Goal: Task Accomplishment & Management: Use online tool/utility

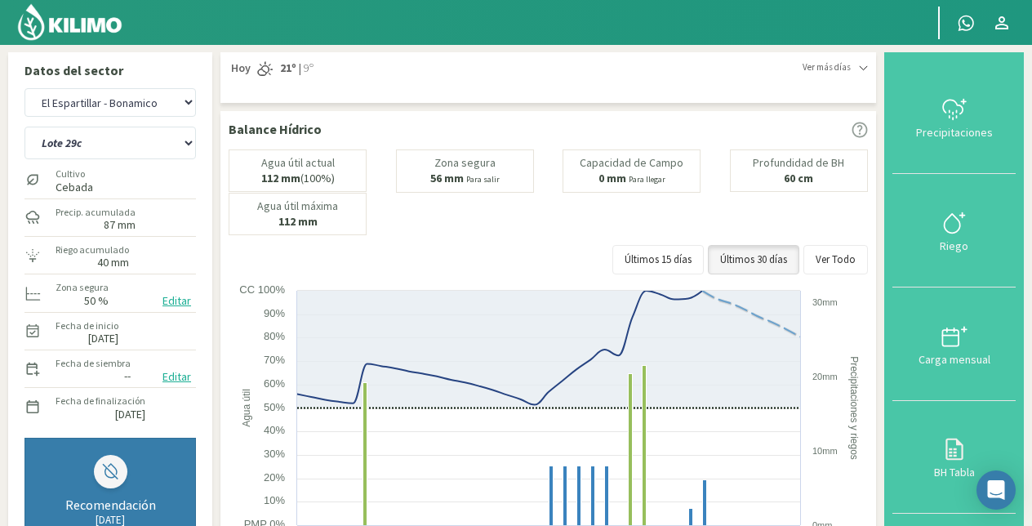
select select "1: Object"
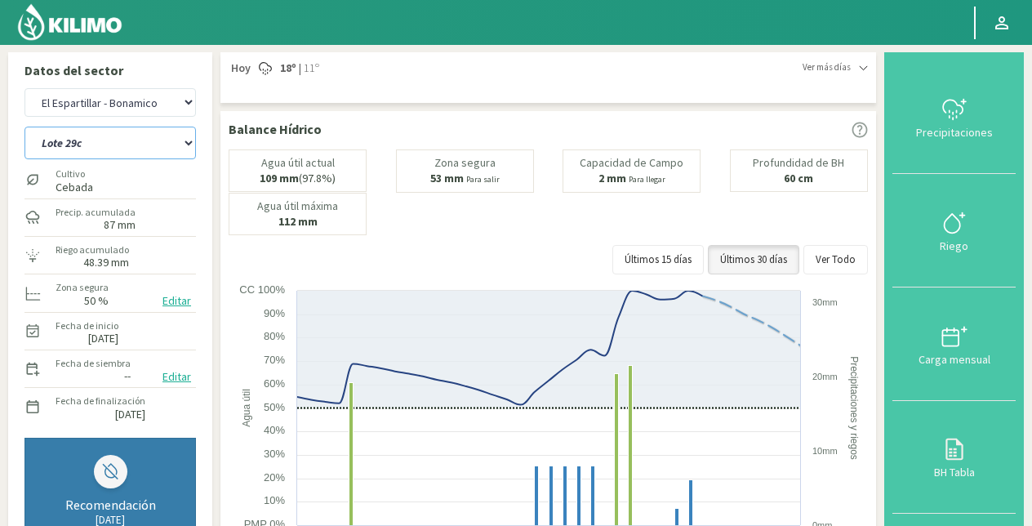
click at [140, 137] on select "Lote 29a Lote 29c Lote 30b Lote 30c" at bounding box center [109, 143] width 171 height 33
select select "0: Object"
click at [24, 127] on select "Lote 29a Lote 29c Lote 30b Lote 30c" at bounding box center [109, 143] width 171 height 33
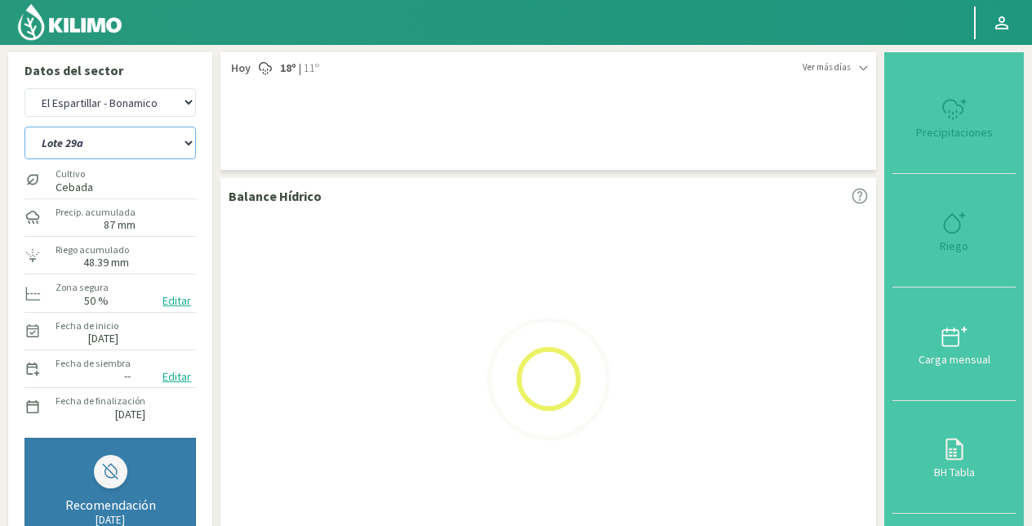
select select "2: Object"
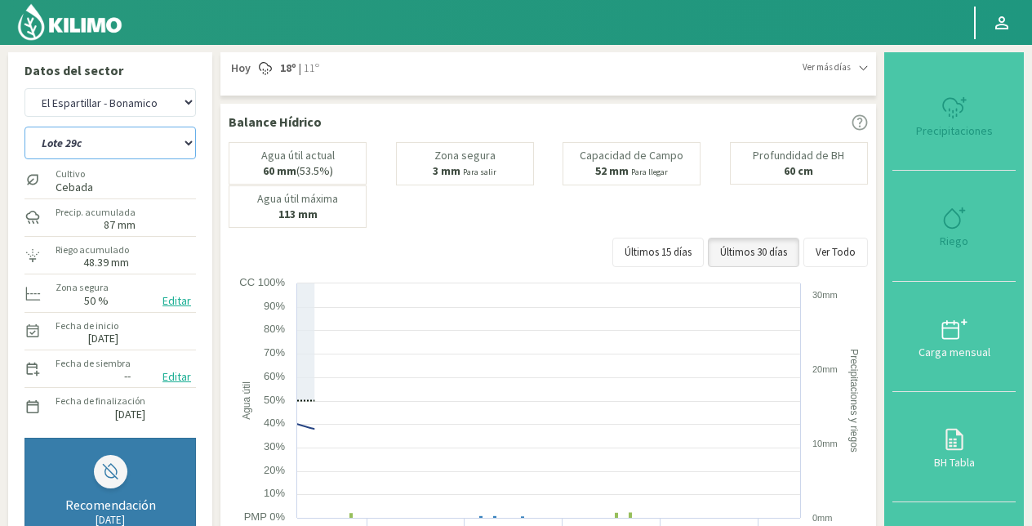
select select "4: Object"
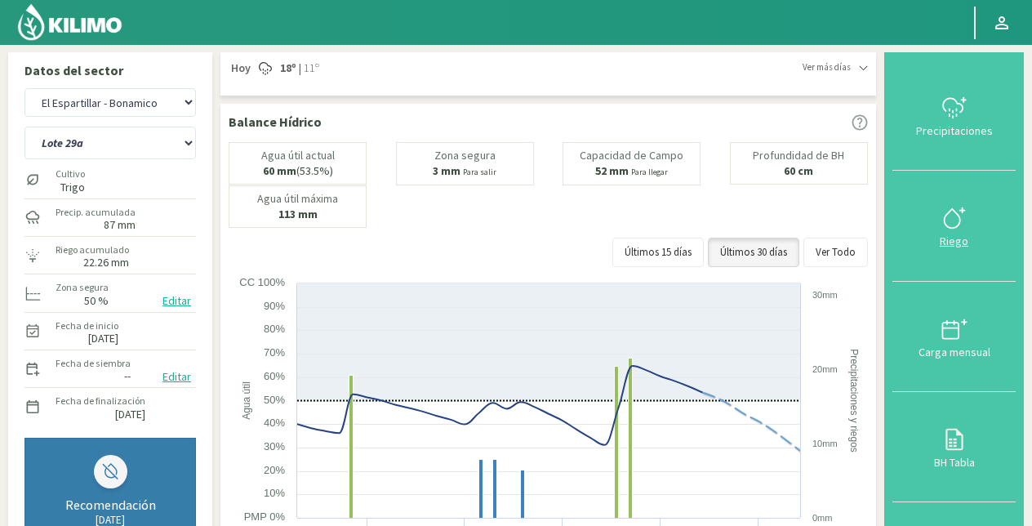
click at [932, 227] on div at bounding box center [953, 218] width 113 height 26
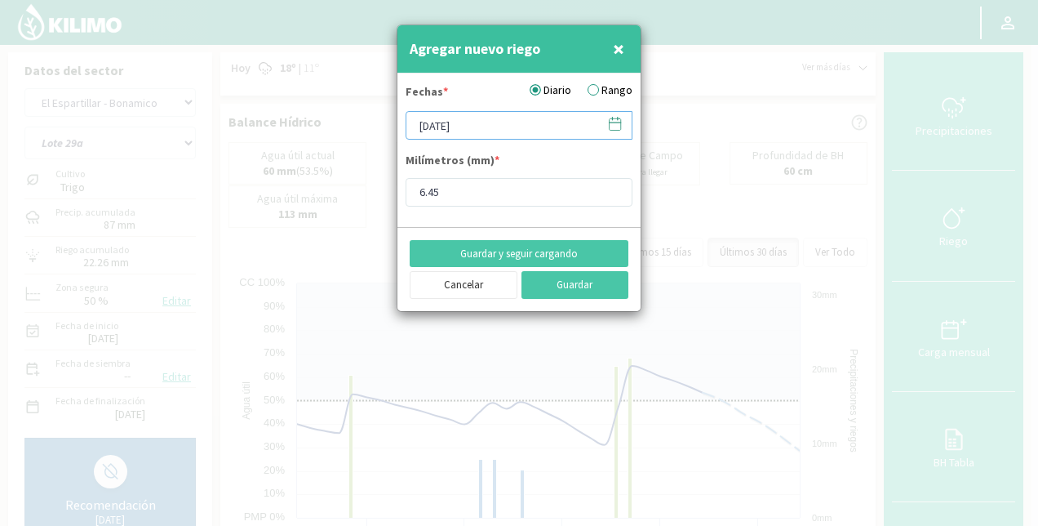
click at [477, 129] on input "26/09/2025" at bounding box center [519, 125] width 227 height 29
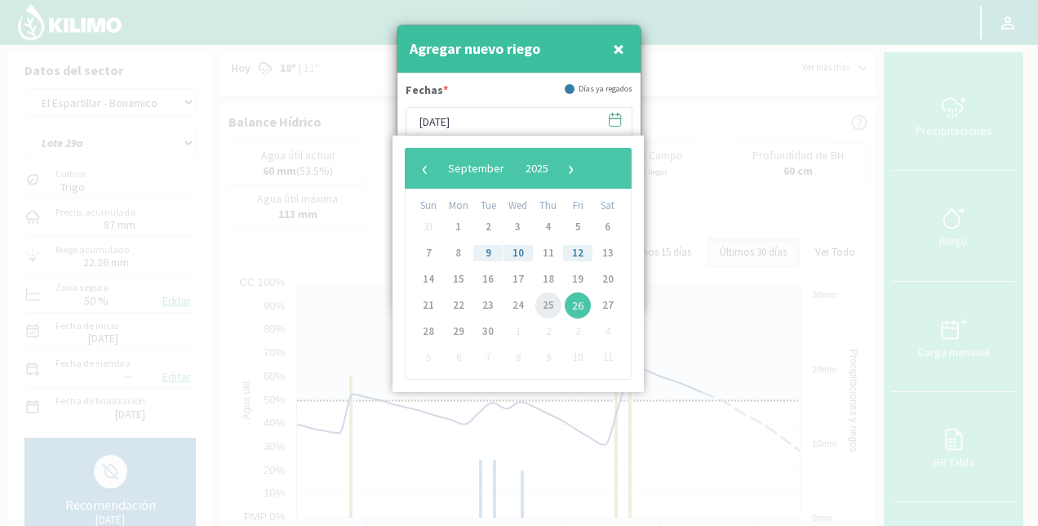
click at [548, 303] on span "25" at bounding box center [548, 305] width 26 height 26
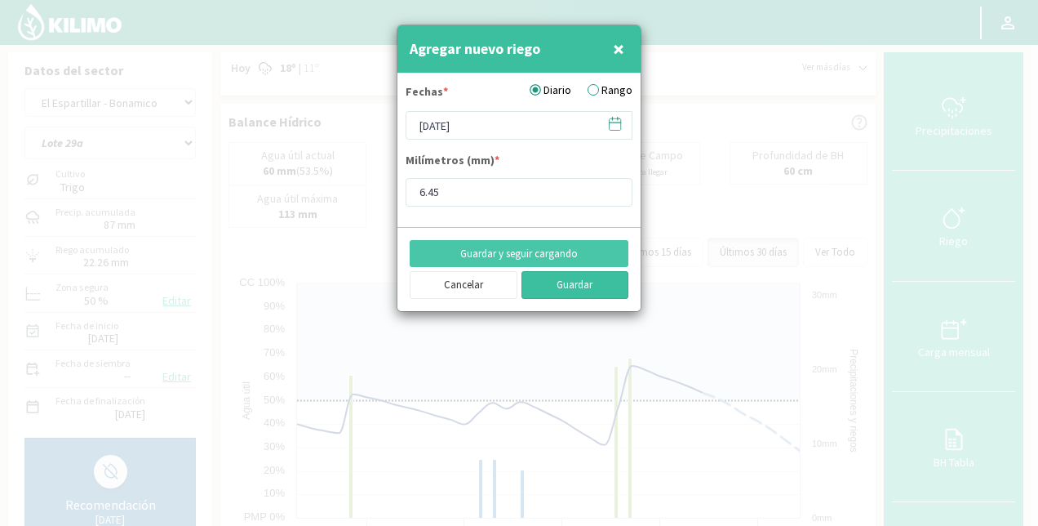
click at [578, 284] on button "Guardar" at bounding box center [576, 285] width 108 height 28
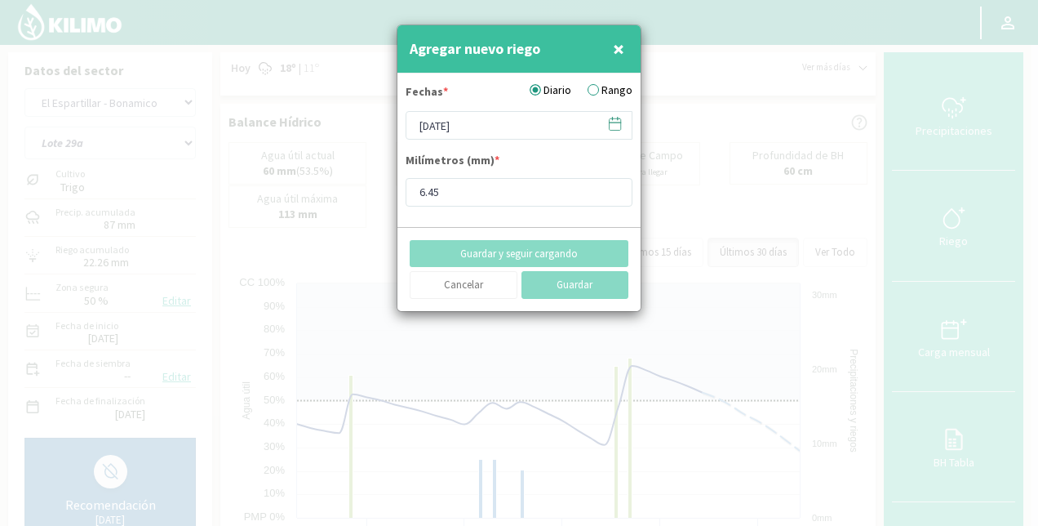
type input "26/09/2025"
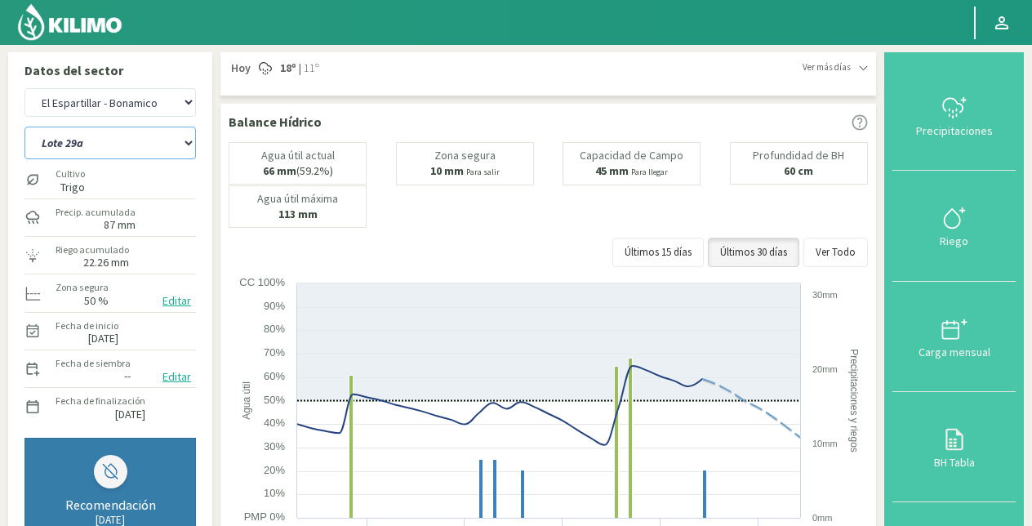
click at [151, 137] on select "Lote 29a Lote 29c Lote 30b Lote 30c" at bounding box center [109, 143] width 171 height 33
select select "5: Object"
click at [24, 127] on select "Lote 29a Lote 29c Lote 30b Lote 30c" at bounding box center [109, 143] width 171 height 33
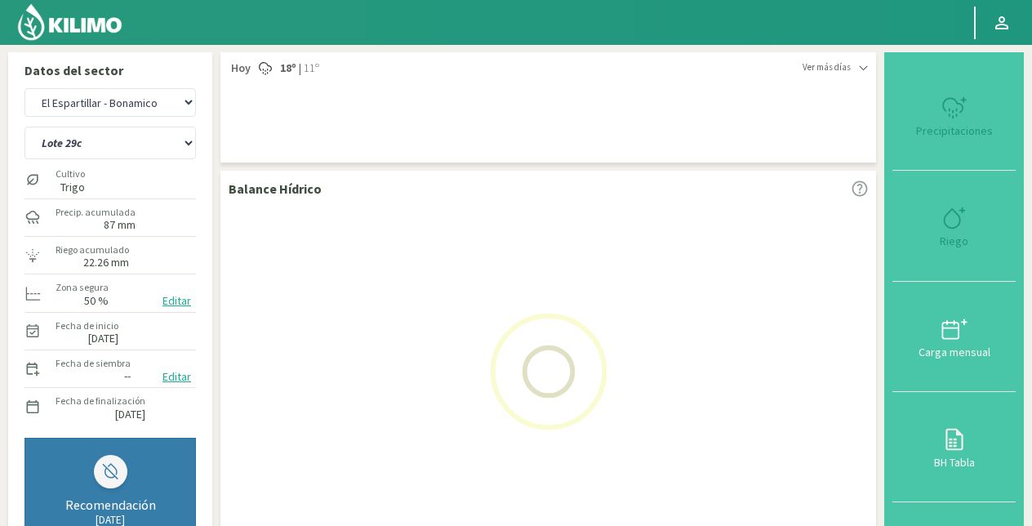
select select "4: Object"
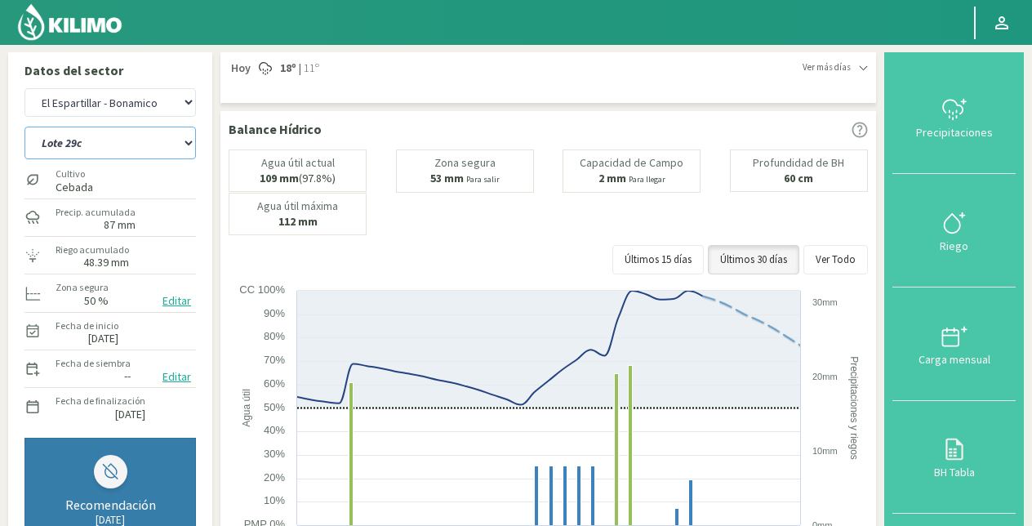
click at [144, 149] on select "Lote 29a Lote 29c Lote 30b Lote 30c" at bounding box center [109, 143] width 171 height 33
click at [96, 130] on select "Lote 29a Lote 29c Lote 30b Lote 30c" at bounding box center [109, 143] width 171 height 33
select select "11: Object"
click at [24, 127] on select "Lote 29a Lote 29c Lote 30b Lote 30c" at bounding box center [109, 143] width 171 height 33
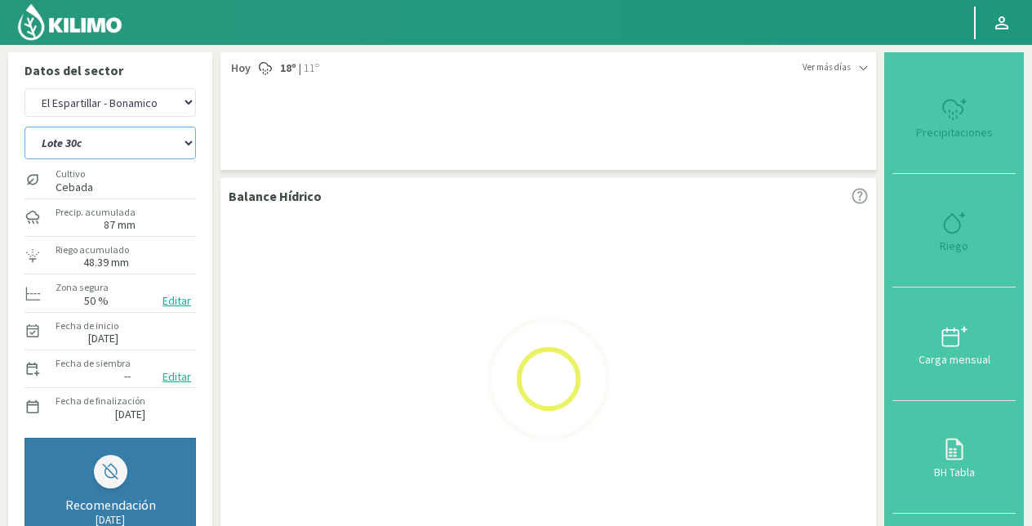
select select "6: Object"
select select "15: Object"
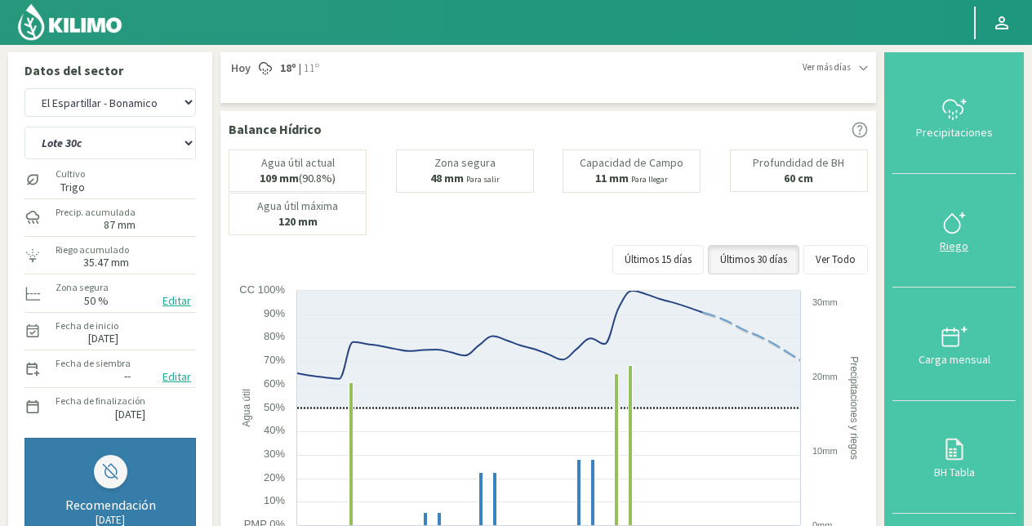
click at [959, 225] on icon at bounding box center [954, 223] width 26 height 26
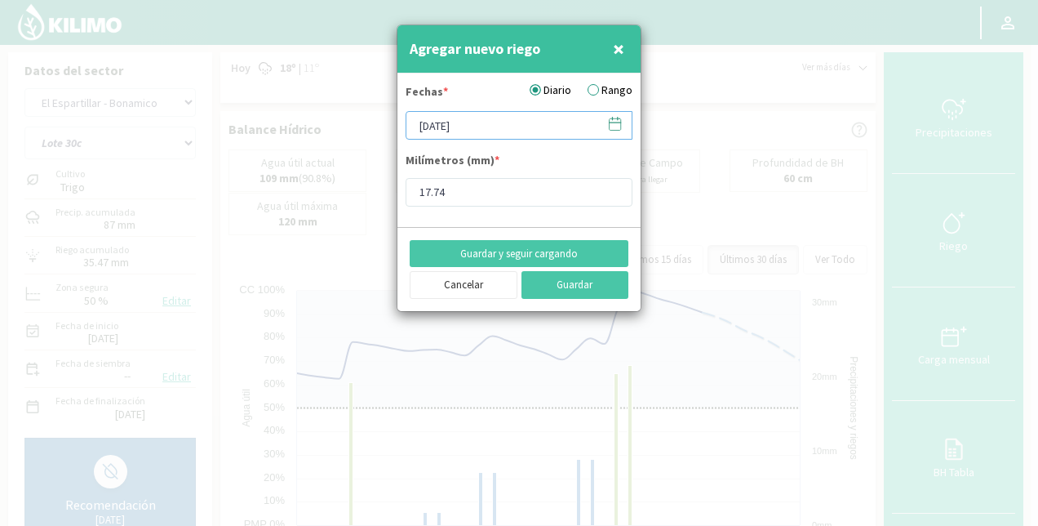
click at [487, 126] on input "26/09/2025" at bounding box center [519, 125] width 227 height 29
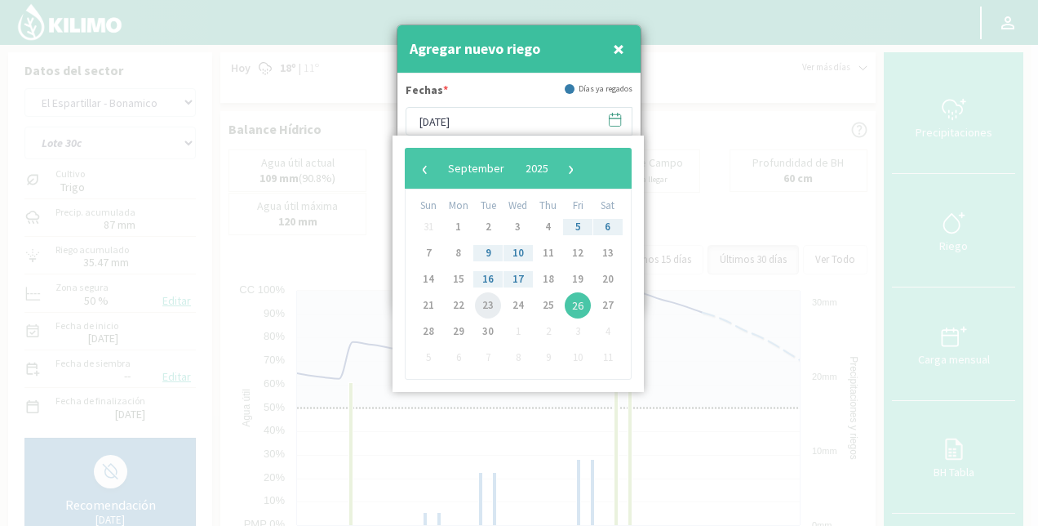
click at [482, 299] on span "23" at bounding box center [488, 305] width 26 height 26
type input "[DATE]"
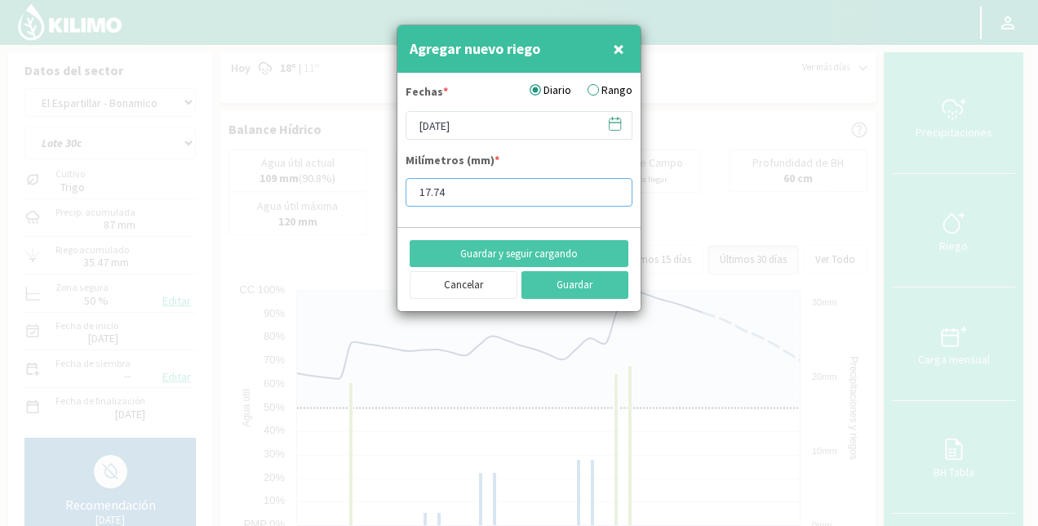
drag, startPoint x: 488, startPoint y: 180, endPoint x: 348, endPoint y: 204, distance: 141.6
click at [348, 204] on div "Agregar nuevo riego × Fechas * Diario Rango 23/09/2025 Milímetros (mm) * 17.74 …" at bounding box center [519, 263] width 1038 height 526
type input "4.84"
click at [575, 281] on button "Guardar" at bounding box center [576, 285] width 108 height 28
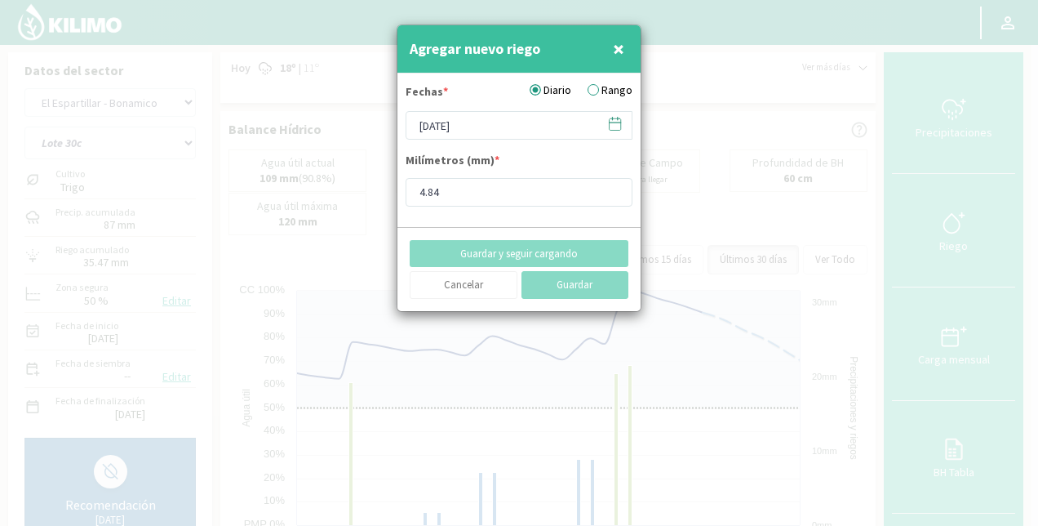
type input "26/09/2025"
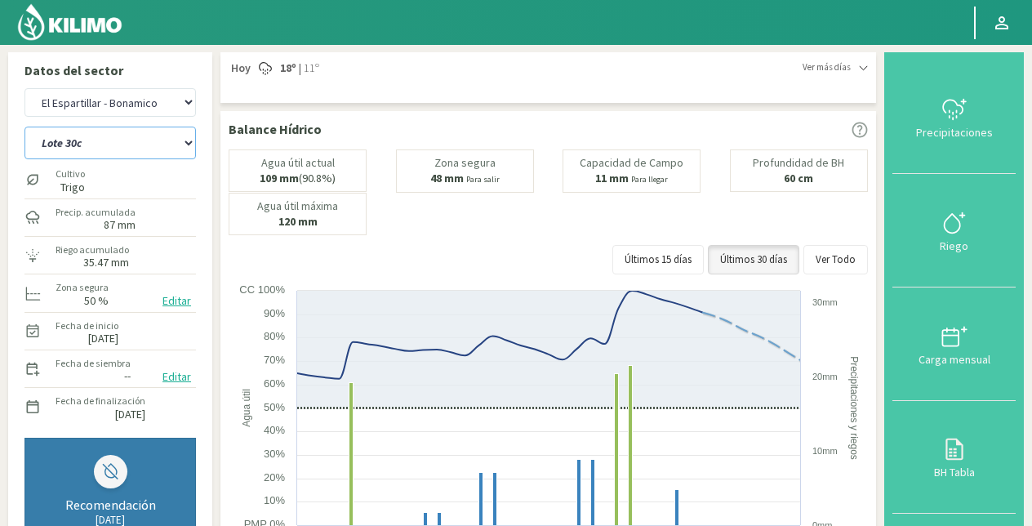
click at [99, 142] on select "Lote 29a Lote 29c Lote 30b Lote 30c" at bounding box center [109, 143] width 171 height 33
select select "14: Object"
click at [24, 127] on select "Lote 29a Lote 29c Lote 30b Lote 30c" at bounding box center [109, 143] width 171 height 33
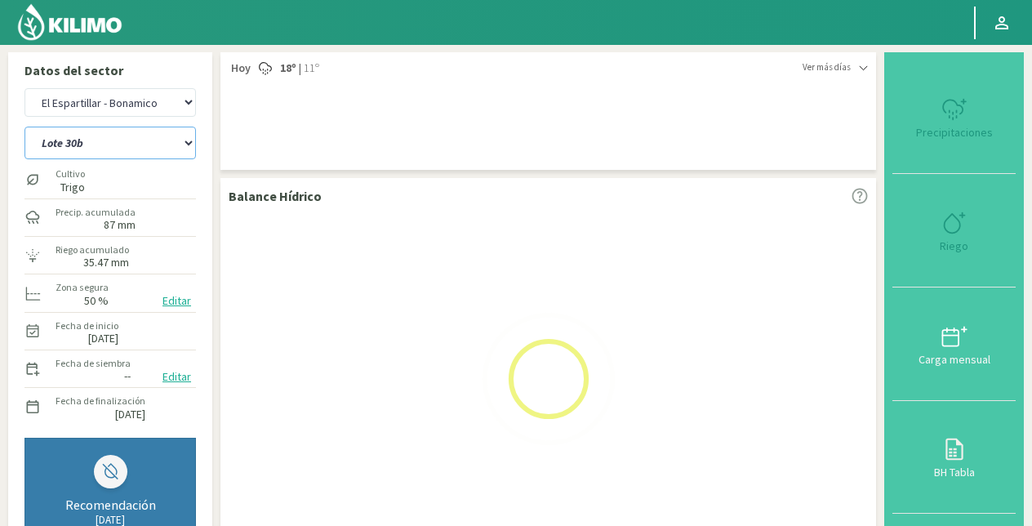
select select "8: Object"
select select "18: Object"
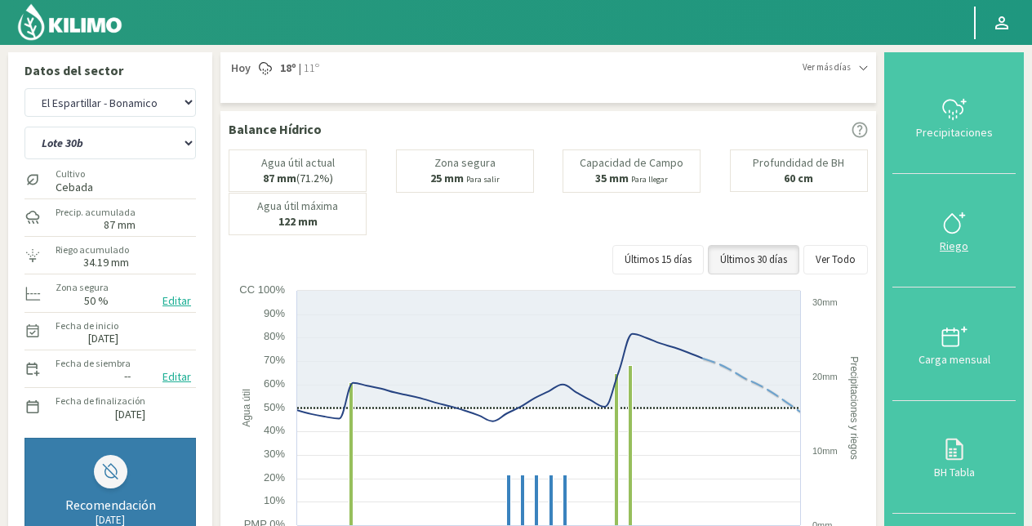
click at [949, 223] on icon at bounding box center [954, 223] width 26 height 26
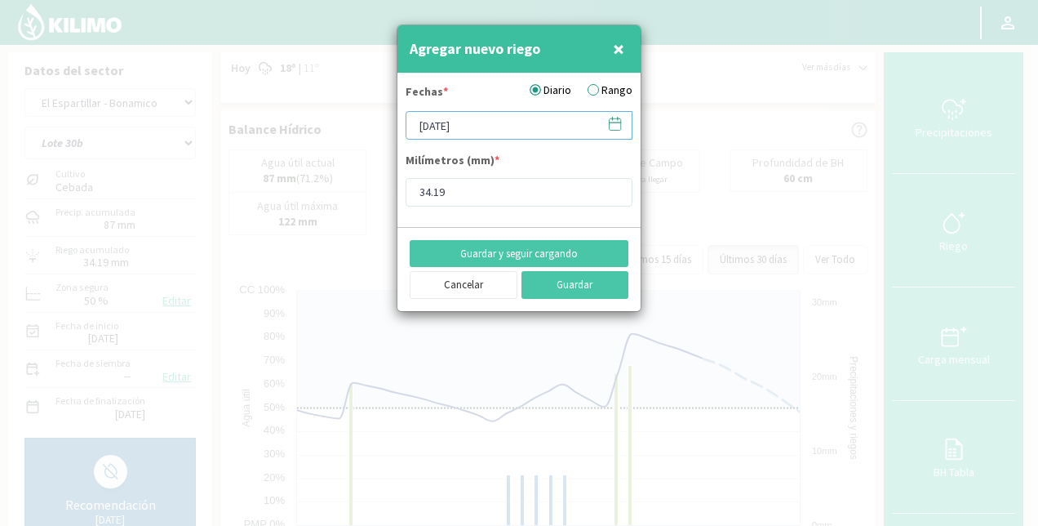
click at [511, 117] on input "26/09/2025" at bounding box center [519, 125] width 227 height 29
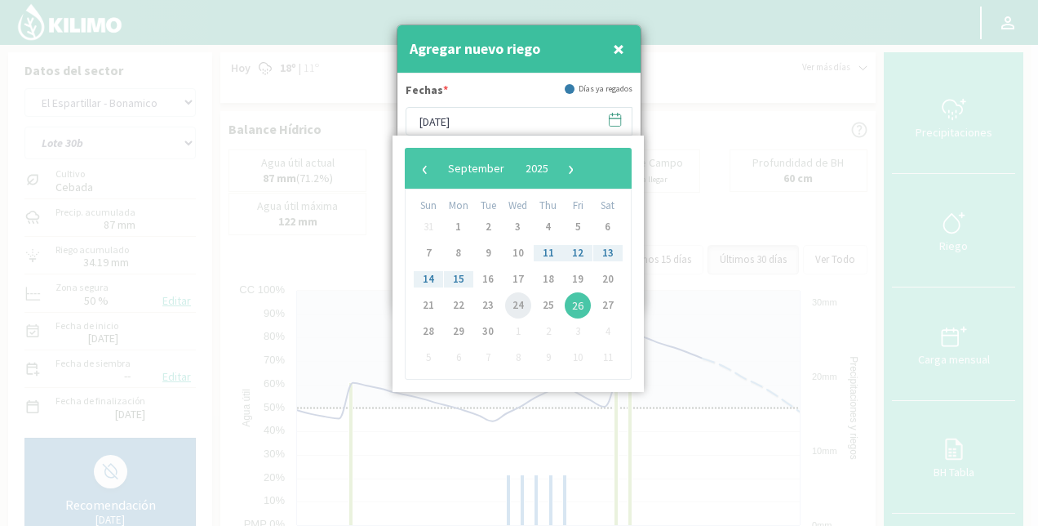
click at [521, 311] on span "24" at bounding box center [518, 305] width 26 height 26
type input "[DATE]"
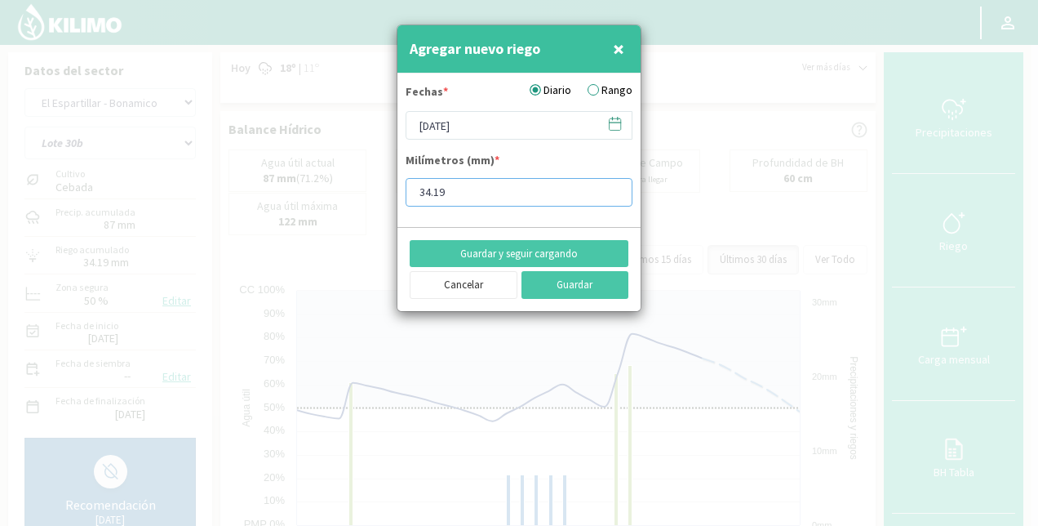
drag, startPoint x: 460, startPoint y: 186, endPoint x: 353, endPoint y: 204, distance: 109.2
click at [353, 204] on div "Agregar nuevo riego × Fechas * Diario Rango 24/09/2025 Milímetros (mm) * 34.19 …" at bounding box center [519, 263] width 1038 height 526
type input "4.19"
click at [513, 255] on button "Guardar y seguir cargando" at bounding box center [519, 254] width 219 height 28
click at [483, 122] on input "[DATE]" at bounding box center [519, 125] width 227 height 29
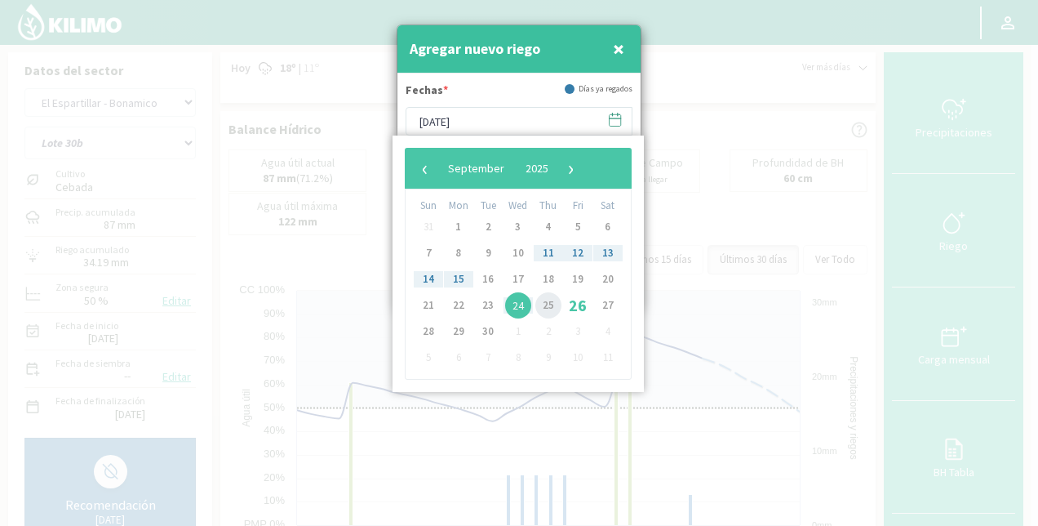
click at [553, 302] on span "25" at bounding box center [548, 305] width 26 height 26
type input "[DATE]"
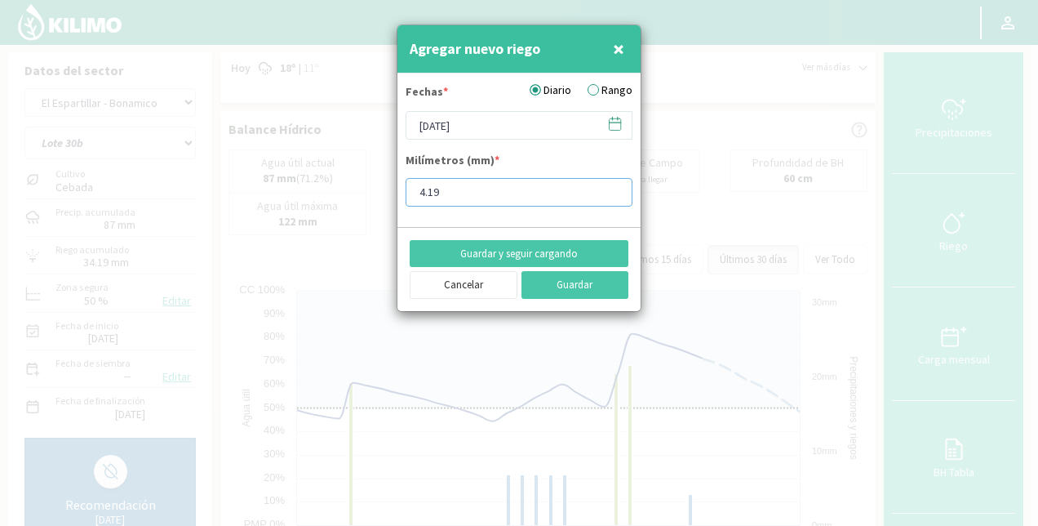
drag, startPoint x: 463, startPoint y: 180, endPoint x: 406, endPoint y: 179, distance: 56.3
click at [406, 179] on input "4.19" at bounding box center [519, 192] width 227 height 29
type input "9.03"
click at [579, 293] on button "Guardar" at bounding box center [576, 285] width 108 height 28
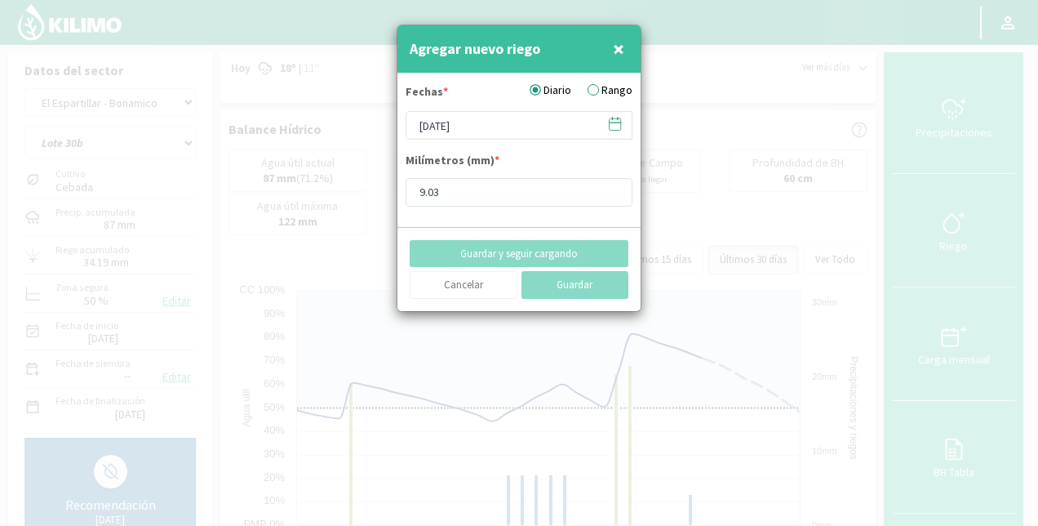
type input "26/09/2025"
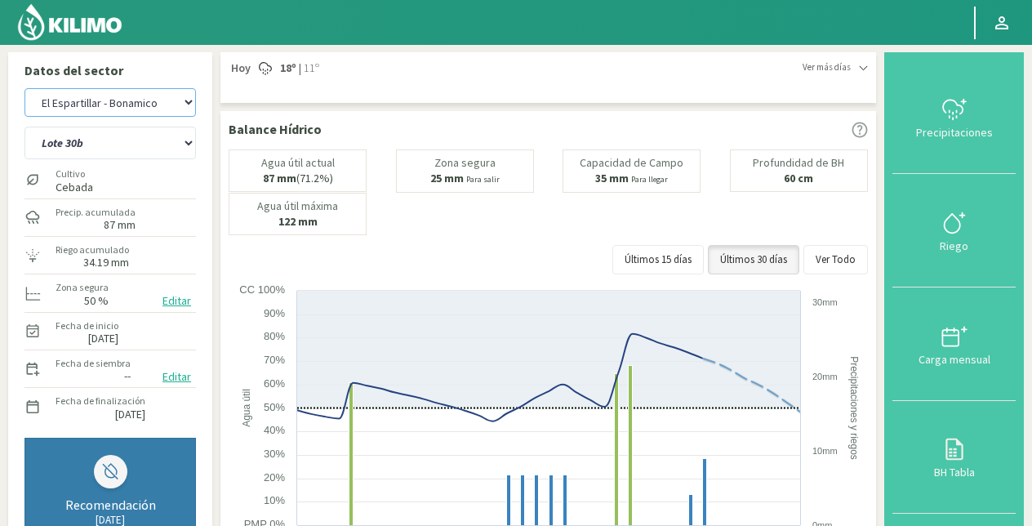
click at [126, 94] on select "El Espartillar - Bonamico Las Horquetas" at bounding box center [109, 102] width 171 height 29
click at [24, 88] on select "El Espartillar - Bonamico Las Horquetas" at bounding box center [109, 102] width 171 height 29
select select "11: Object"
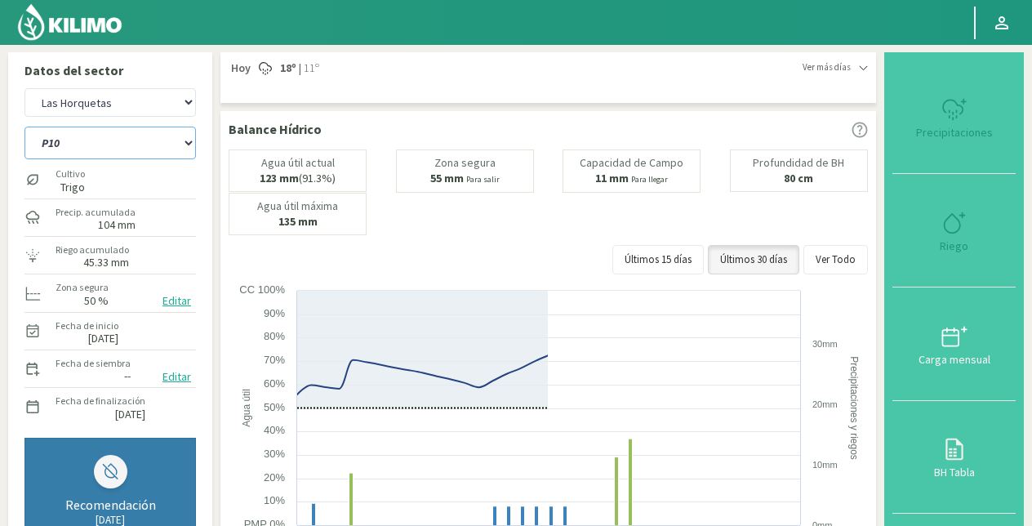
click at [131, 143] on select "P10 P12 P14 P1a P1c P2a P2b P3a P3c P4c P5b P5c P6c P7c P8a P8b" at bounding box center [109, 143] width 171 height 33
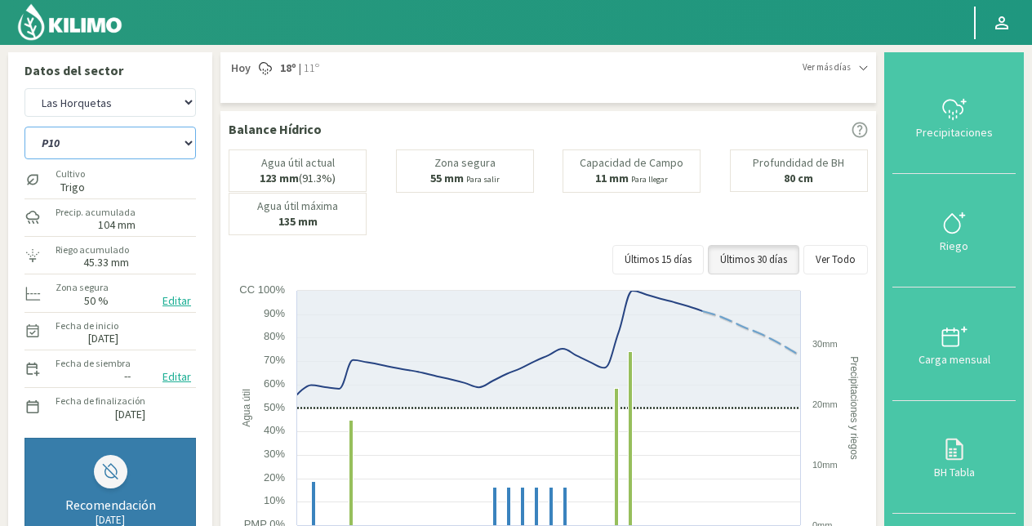
select select "35: Object"
click at [24, 127] on select "P10 P12 P14 P1a P1c P2a P2b P3a P3c P4c P5b P5c P6c P7c P8a P8b" at bounding box center [109, 143] width 171 height 33
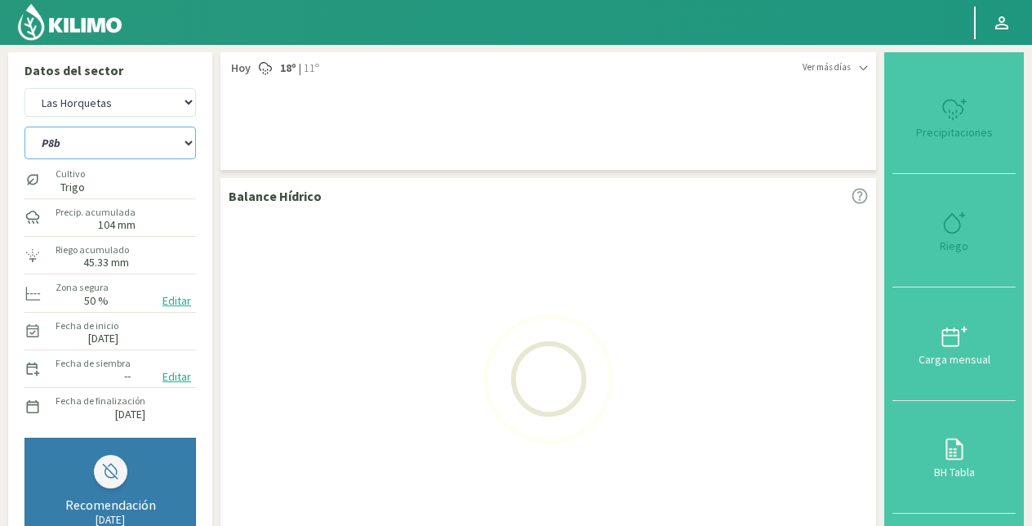
select select "13: Object"
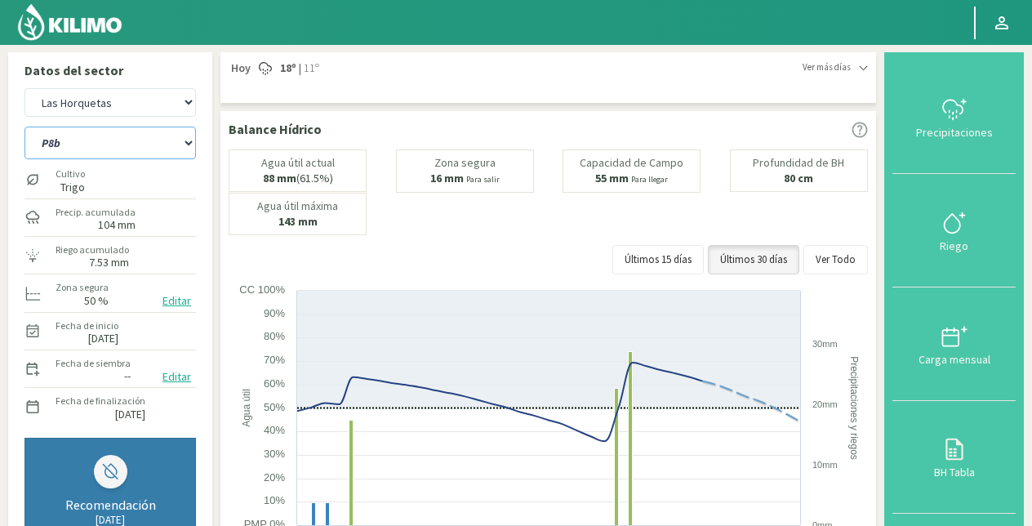
click at [120, 138] on select "P10 P12 P14 P1a P1c P2a P2b P3a P3c P4c P5b P5c P6c P7c P8a P8b" at bounding box center [109, 143] width 171 height 33
select select "50: Object"
click at [24, 127] on select "P10 P12 P14 P1a P1c P2a P2b P3a P3c P4c P5b P5c P6c P7c P8a P8b" at bounding box center [109, 143] width 171 height 33
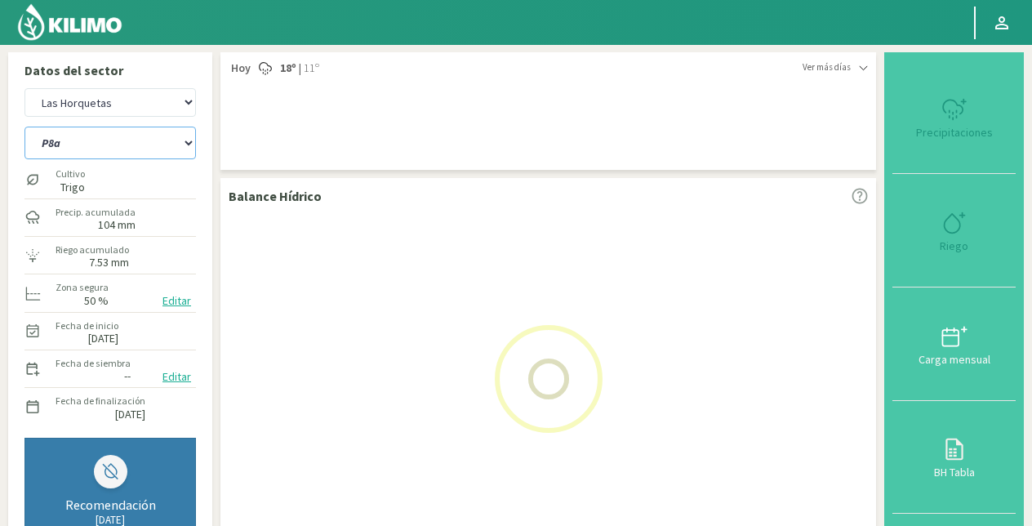
select select "15: Object"
select select "66: Object"
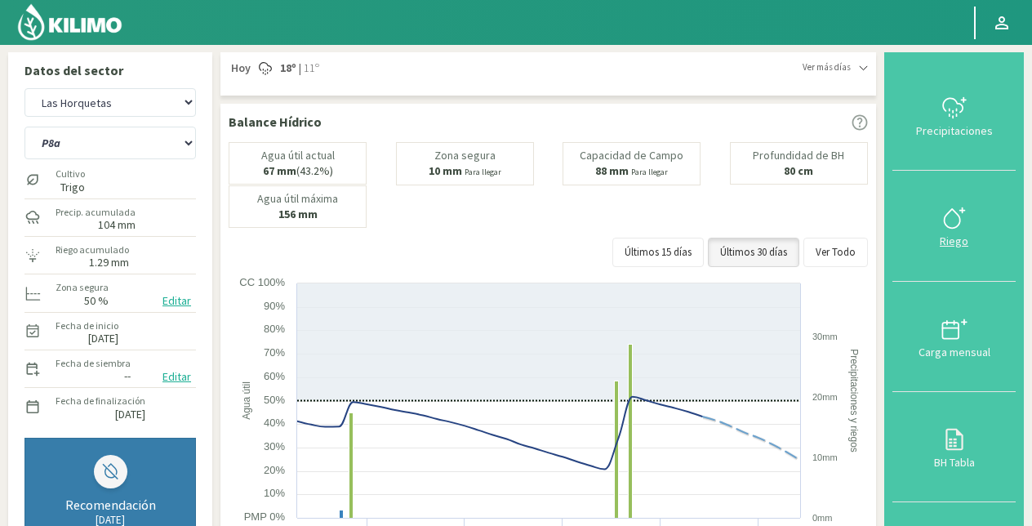
click at [959, 217] on icon at bounding box center [951, 218] width 16 height 19
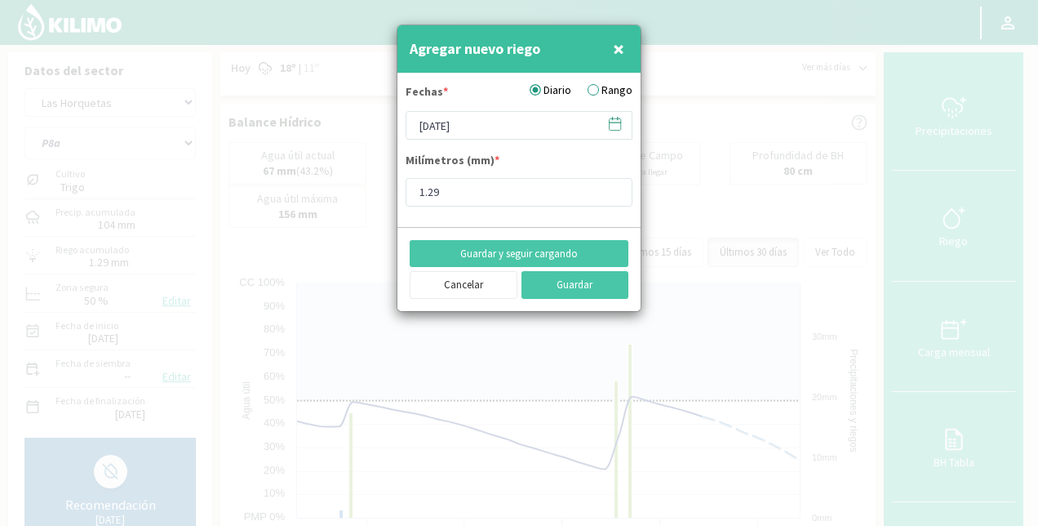
click at [600, 90] on label "Rango" at bounding box center [610, 90] width 45 height 17
click at [0, 0] on input "Rango" at bounding box center [0, 0] width 0 height 0
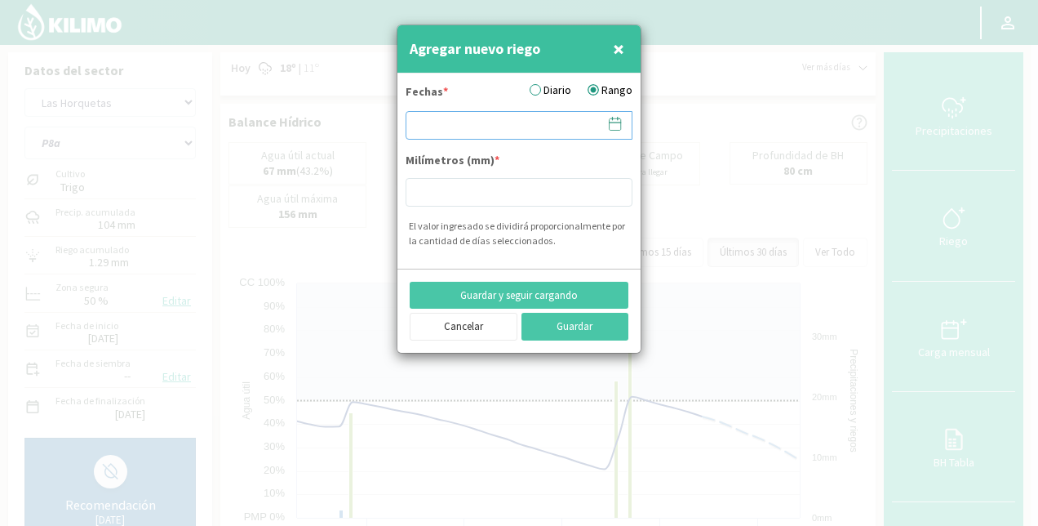
click at [461, 131] on input at bounding box center [519, 125] width 227 height 29
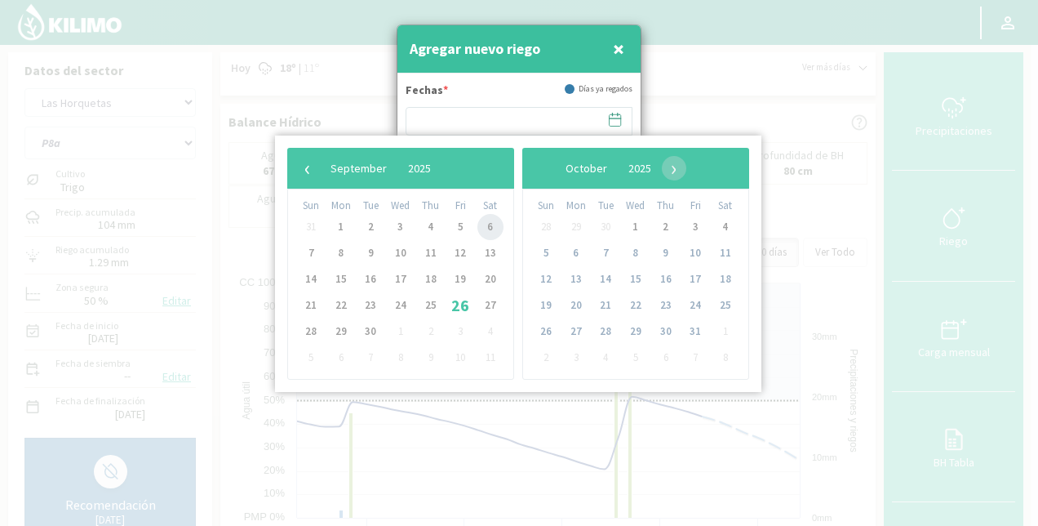
click at [496, 224] on span "6" at bounding box center [490, 227] width 26 height 26
click at [402, 252] on span "10" at bounding box center [401, 253] width 26 height 26
type input "06/09/2025 - 10/09/2025"
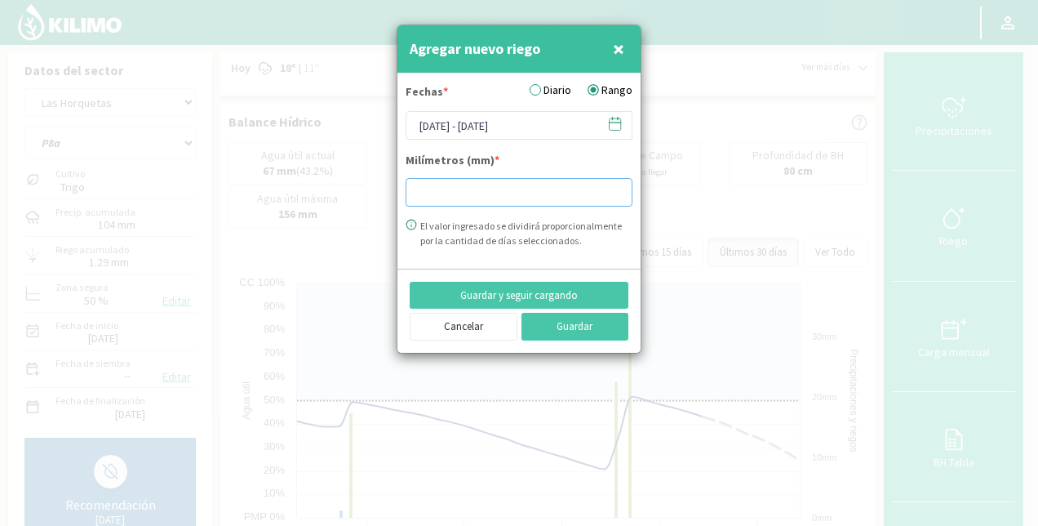
click at [455, 180] on input "number" at bounding box center [519, 192] width 227 height 29
type input "21.12"
click at [591, 318] on button "Guardar" at bounding box center [576, 327] width 108 height 28
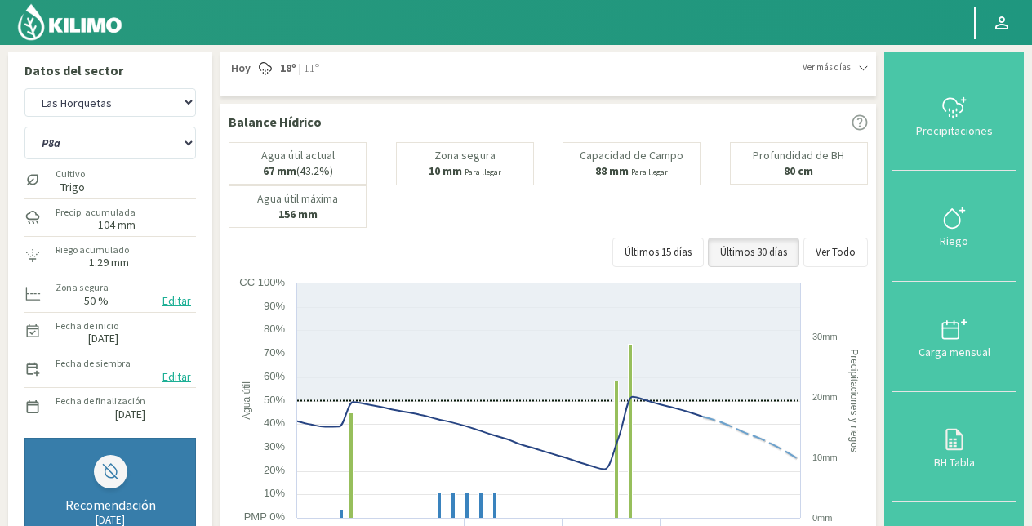
click at [117, 29] on img at bounding box center [69, 21] width 107 height 39
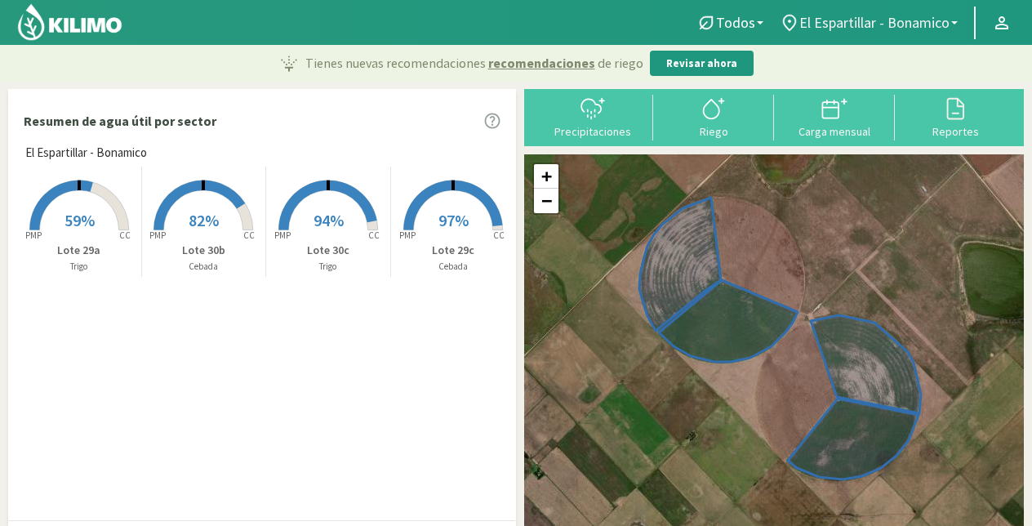
click at [877, 20] on span "El Espartillar - Bonamico" at bounding box center [874, 22] width 150 height 17
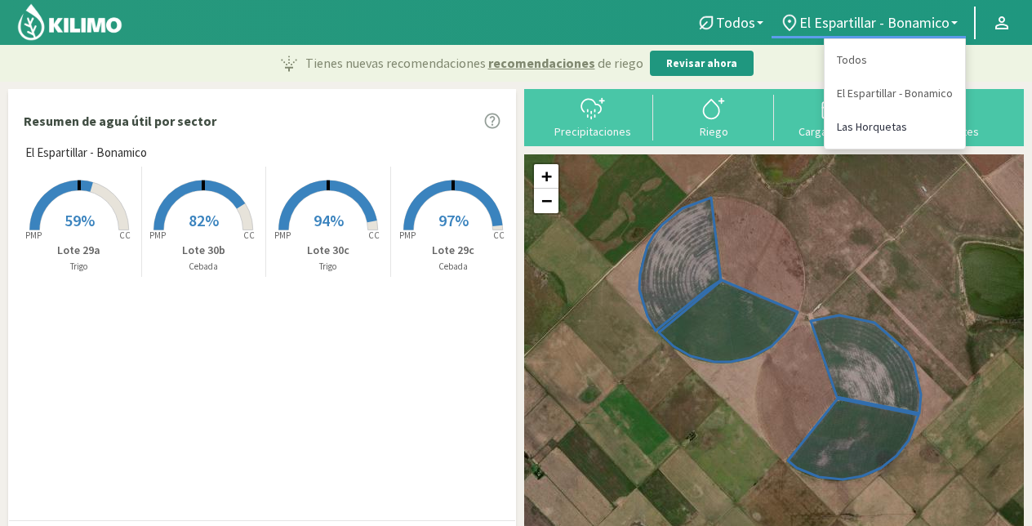
click at [870, 118] on link "Las Horquetas" at bounding box center [894, 126] width 140 height 33
